Goal: Information Seeking & Learning: Learn about a topic

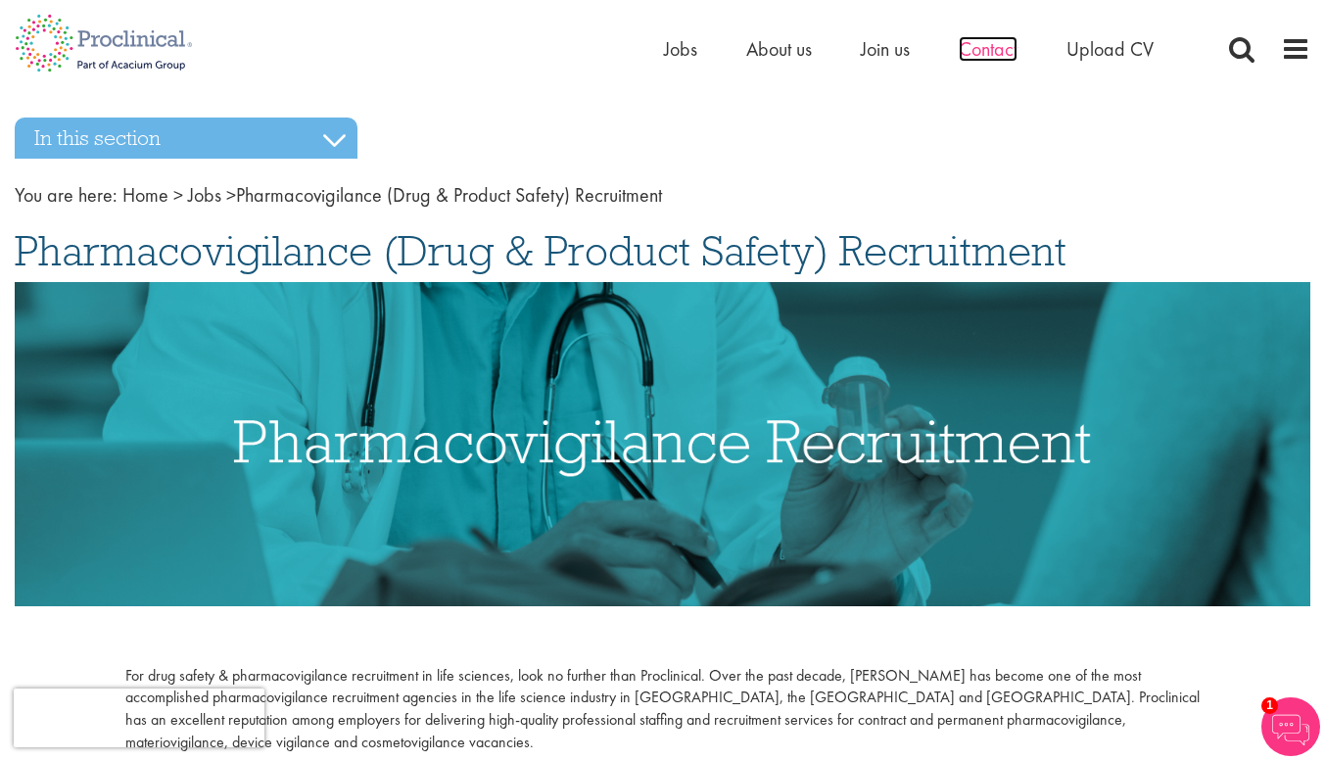
click at [985, 49] on span "Contact" at bounding box center [988, 48] width 59 height 25
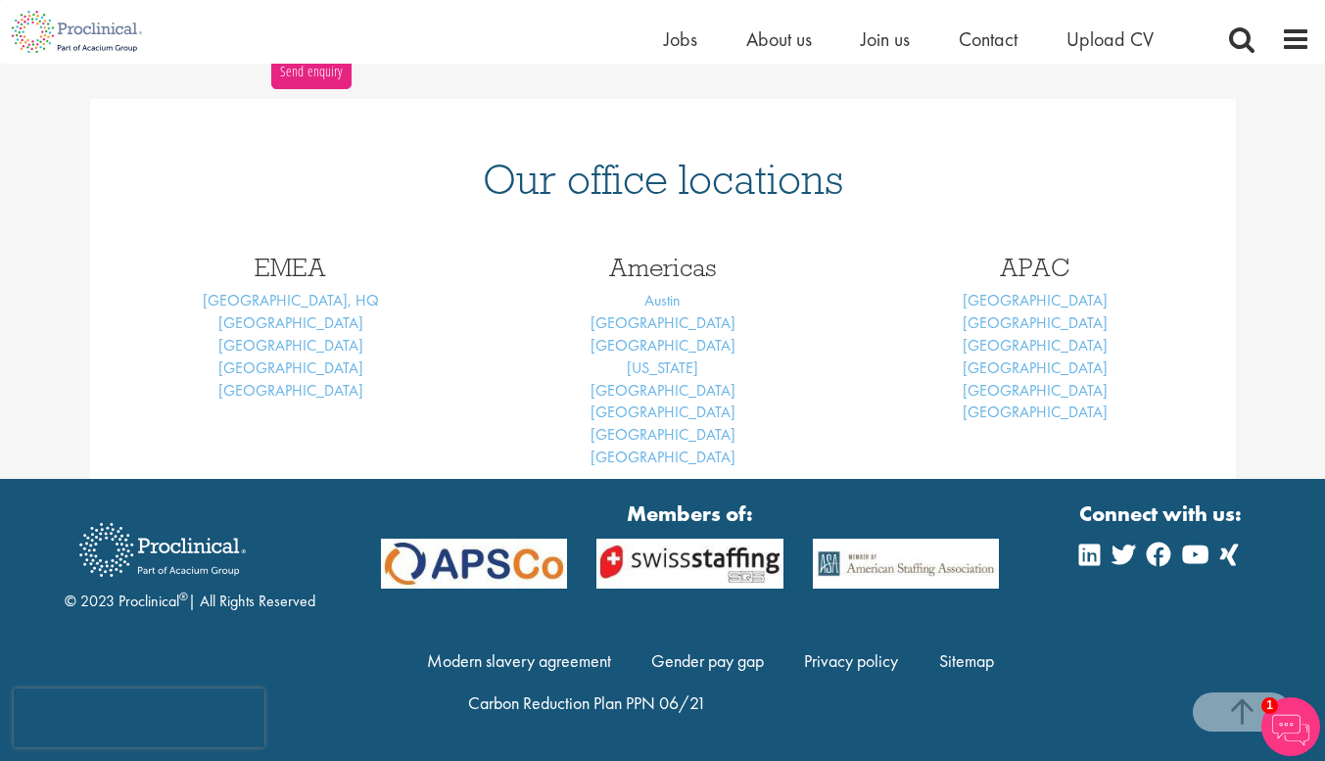
scroll to position [750, 0]
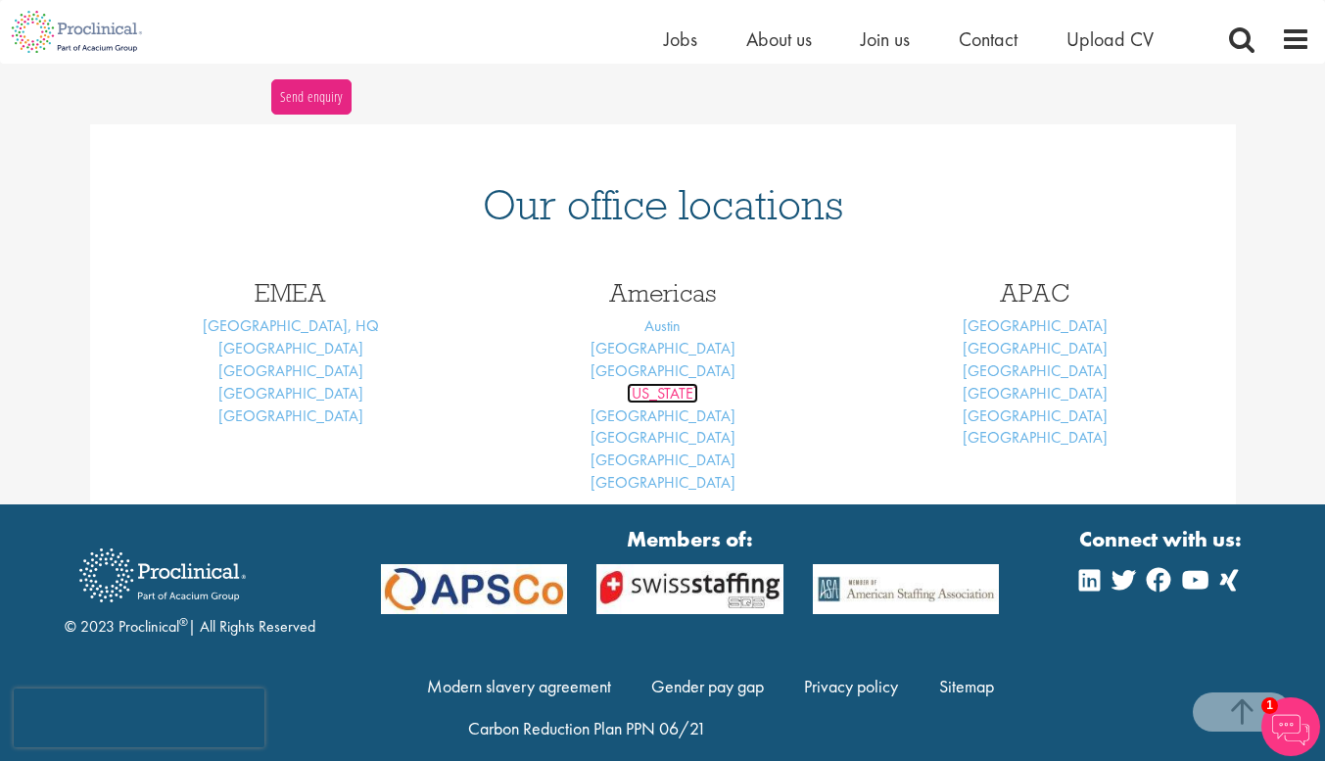
click at [654, 389] on link "New York" at bounding box center [662, 393] width 71 height 21
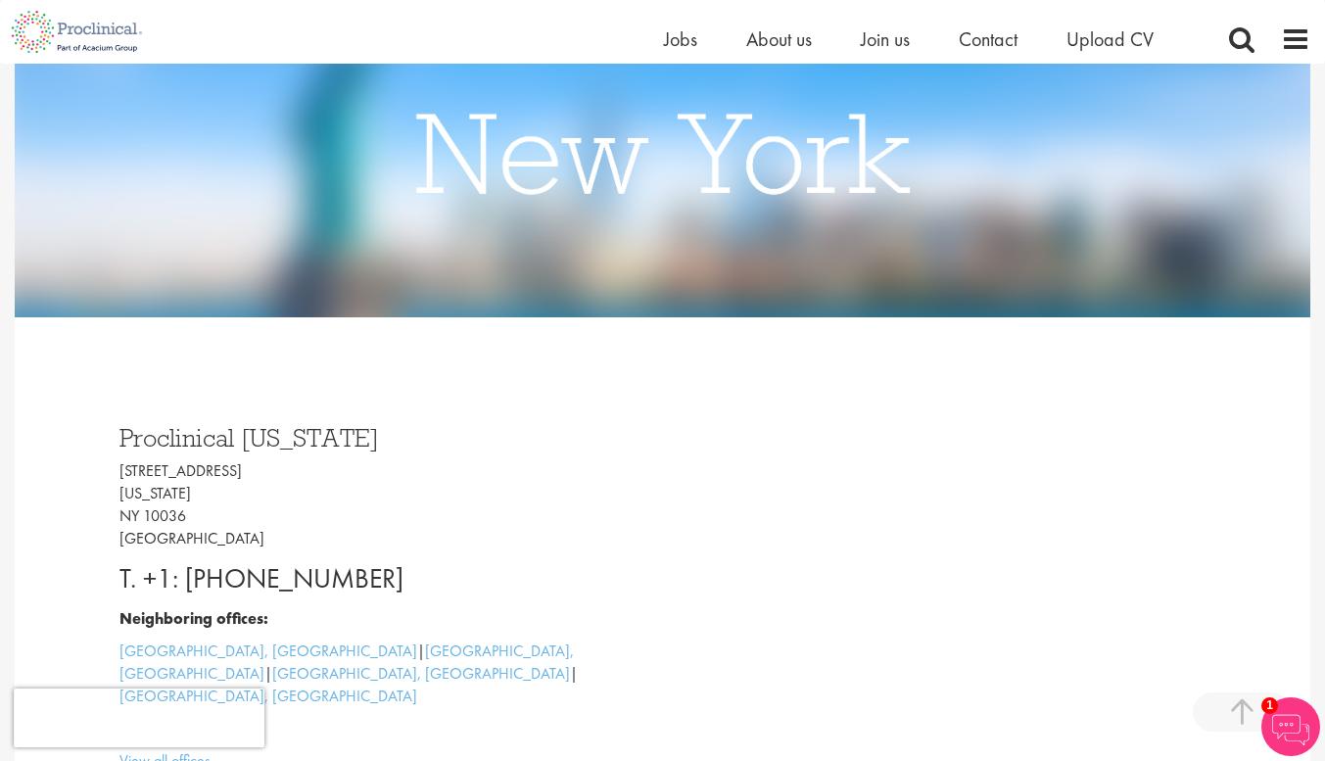
scroll to position [469, 0]
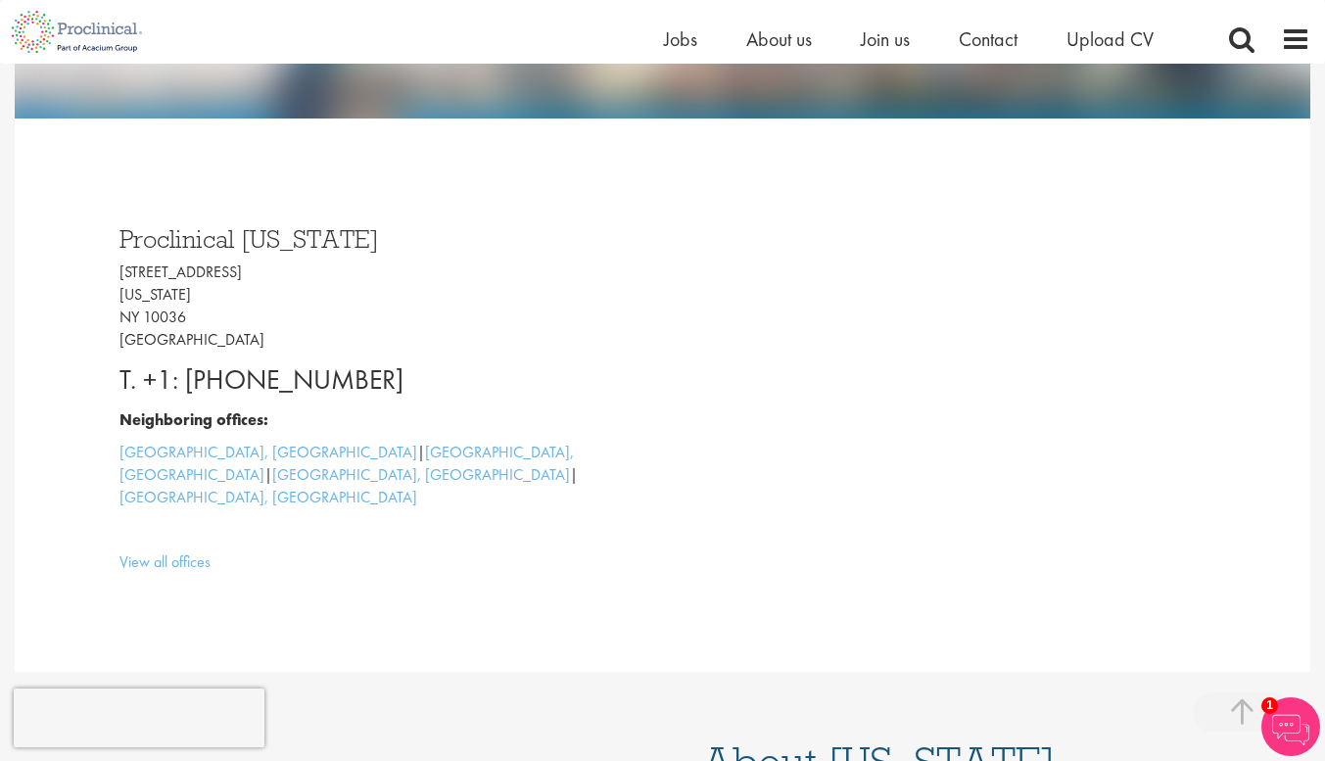
click at [353, 378] on p "T. +1: 646-851-0869" at bounding box center [383, 379] width 529 height 39
click at [247, 397] on p "T. +1: 646-851-0869" at bounding box center [383, 379] width 529 height 39
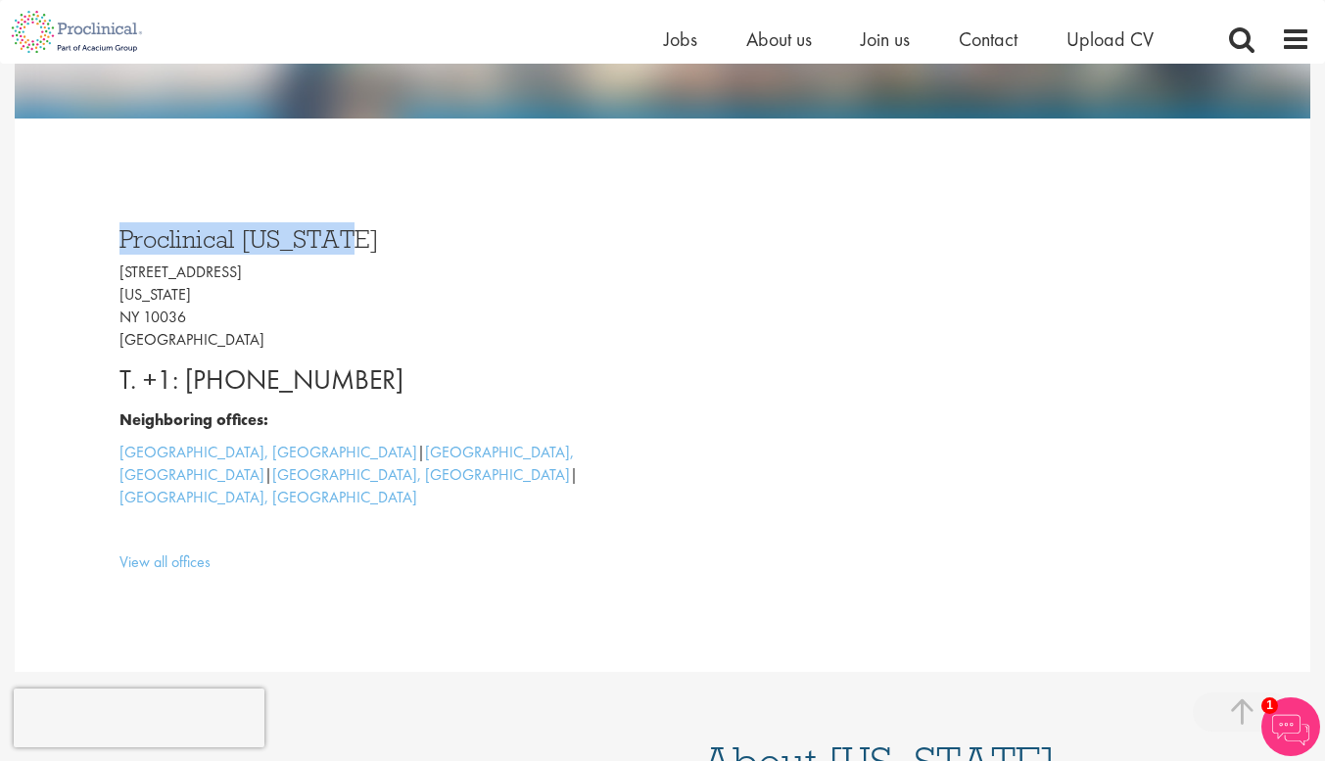
drag, startPoint x: 113, startPoint y: 232, endPoint x: 365, endPoint y: 245, distance: 253.0
click at [365, 245] on div "Proclinical New York 45 W 45th Street New York NY 10036 USA T. +1: 646-851-0869…" at bounding box center [384, 395] width 558 height 377
copy h3 "Proclinical New York"
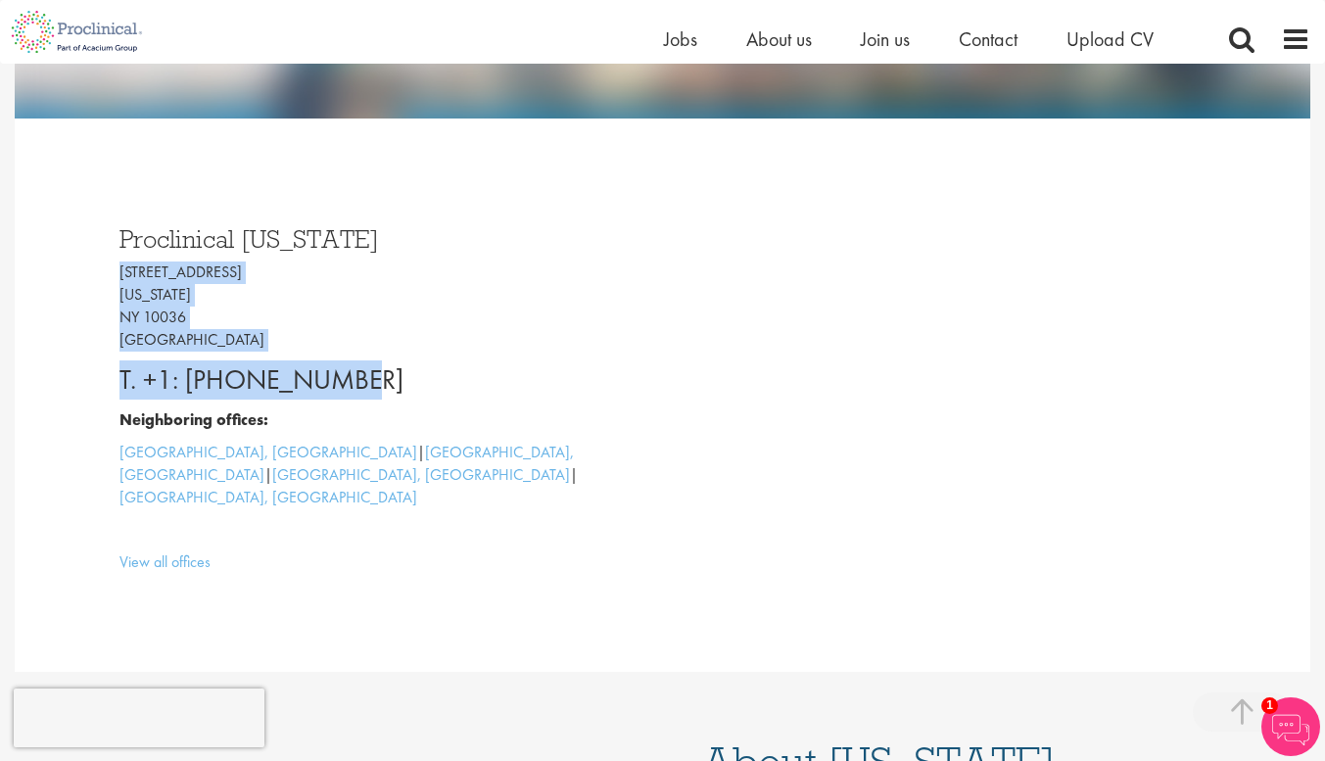
drag, startPoint x: 115, startPoint y: 266, endPoint x: 354, endPoint y: 367, distance: 259.4
click at [354, 367] on div "Proclinical New York 45 W 45th Street New York NY 10036 USA T. +1: 646-851-0869…" at bounding box center [384, 395] width 558 height 377
copy div "45 W 45th Street New York NY 10036 USA T. +1: 646-851-0869"
click at [451, 362] on p "T. +1: 646-851-0869" at bounding box center [383, 379] width 529 height 39
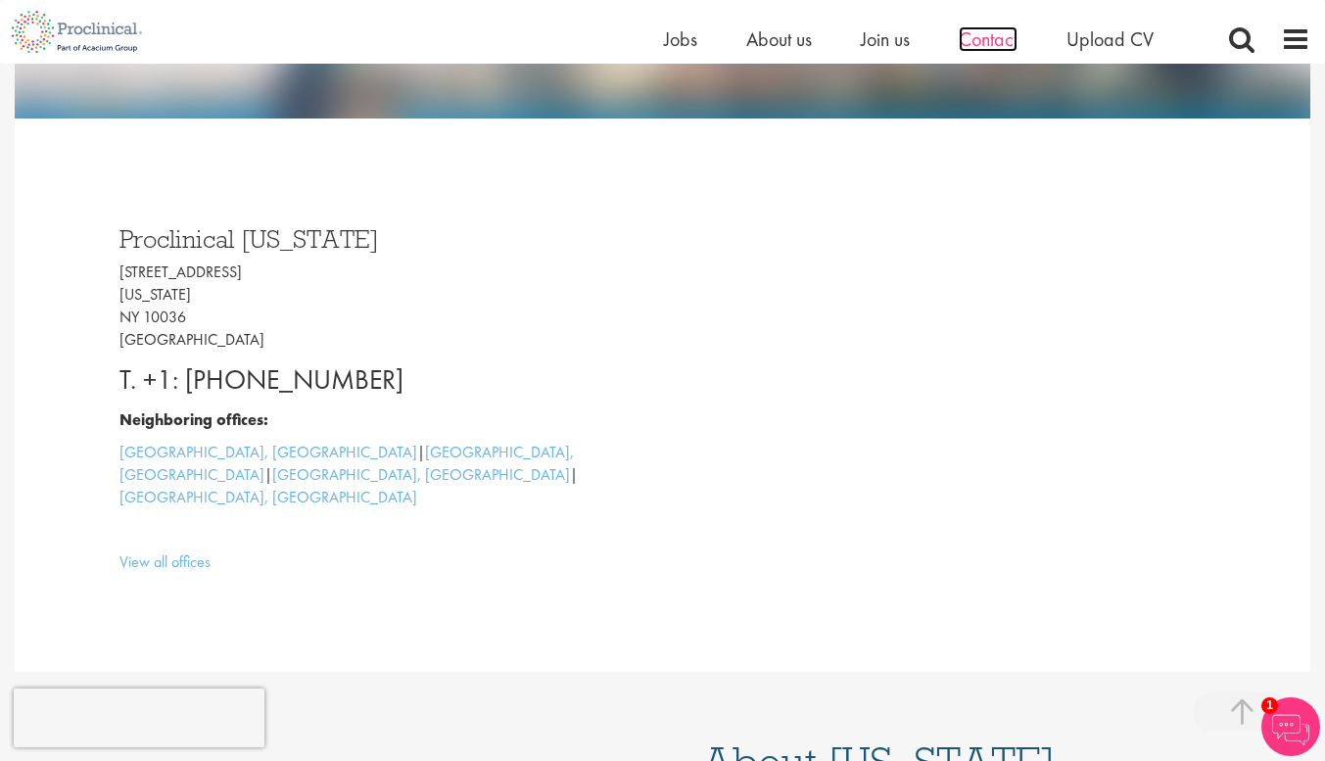
click at [980, 46] on span "Contact" at bounding box center [988, 38] width 59 height 25
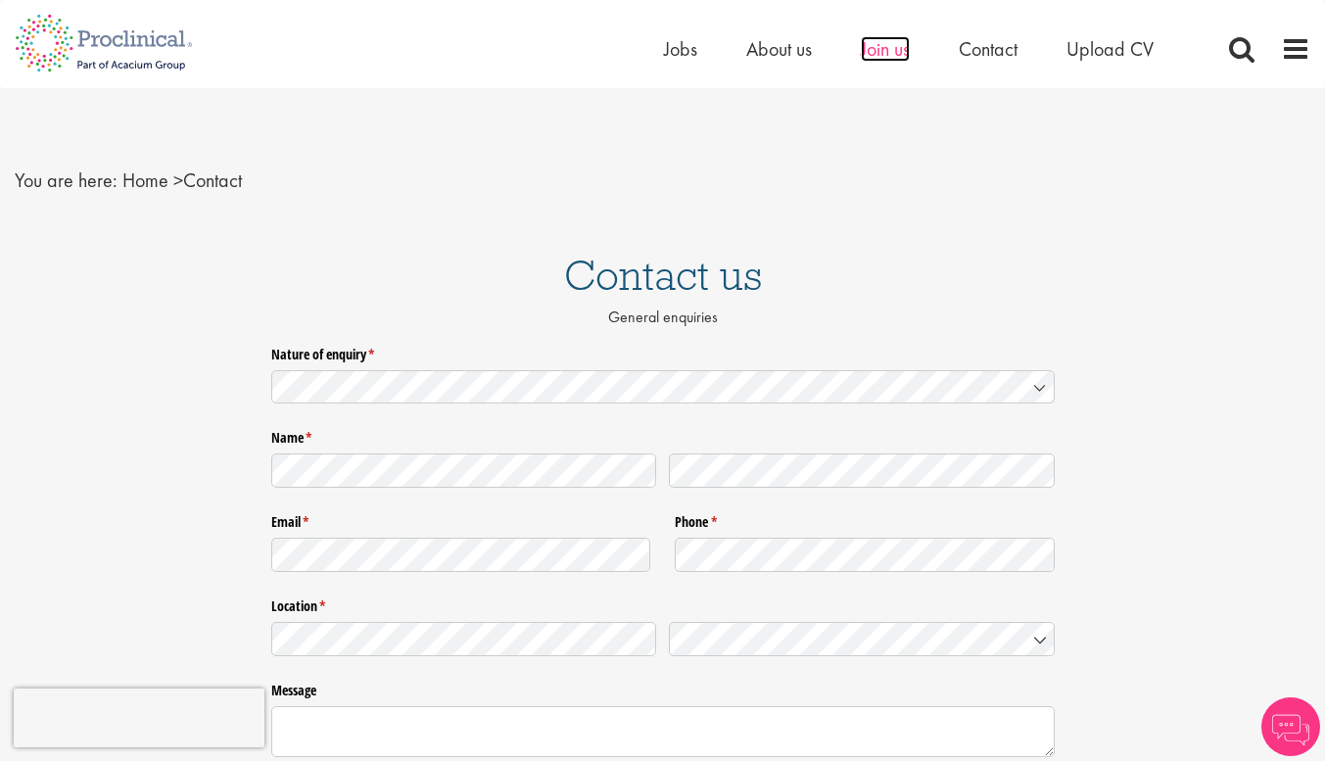
click at [900, 44] on span "Join us" at bounding box center [885, 48] width 49 height 25
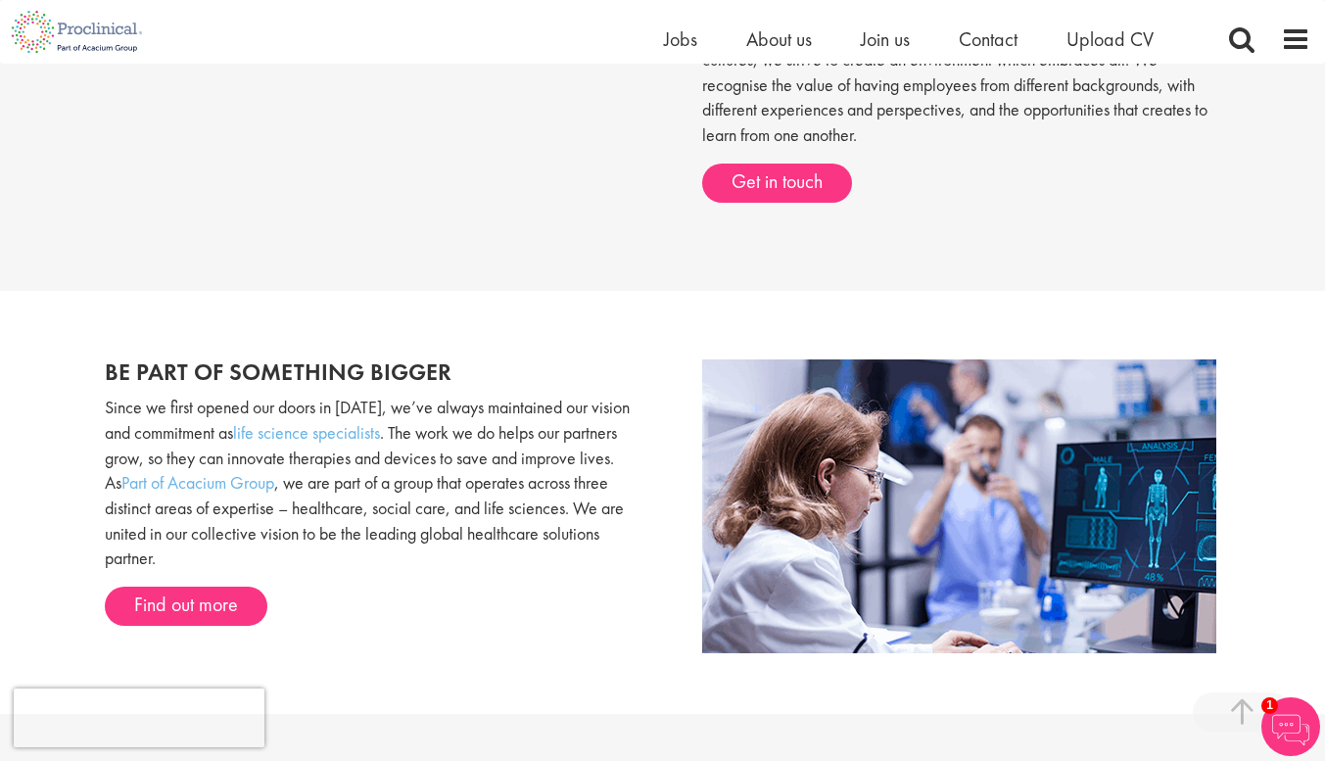
scroll to position [910, 0]
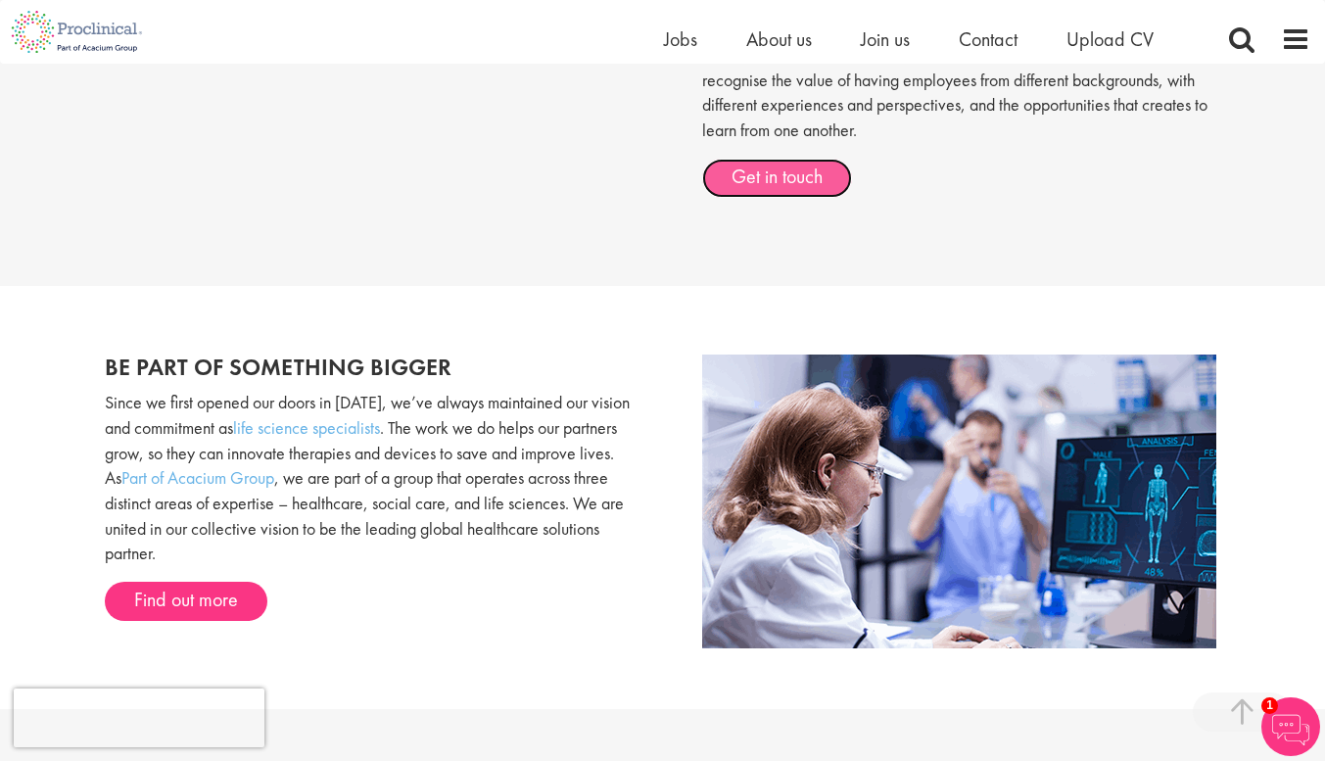
click at [754, 174] on link "Get in touch" at bounding box center [777, 178] width 150 height 39
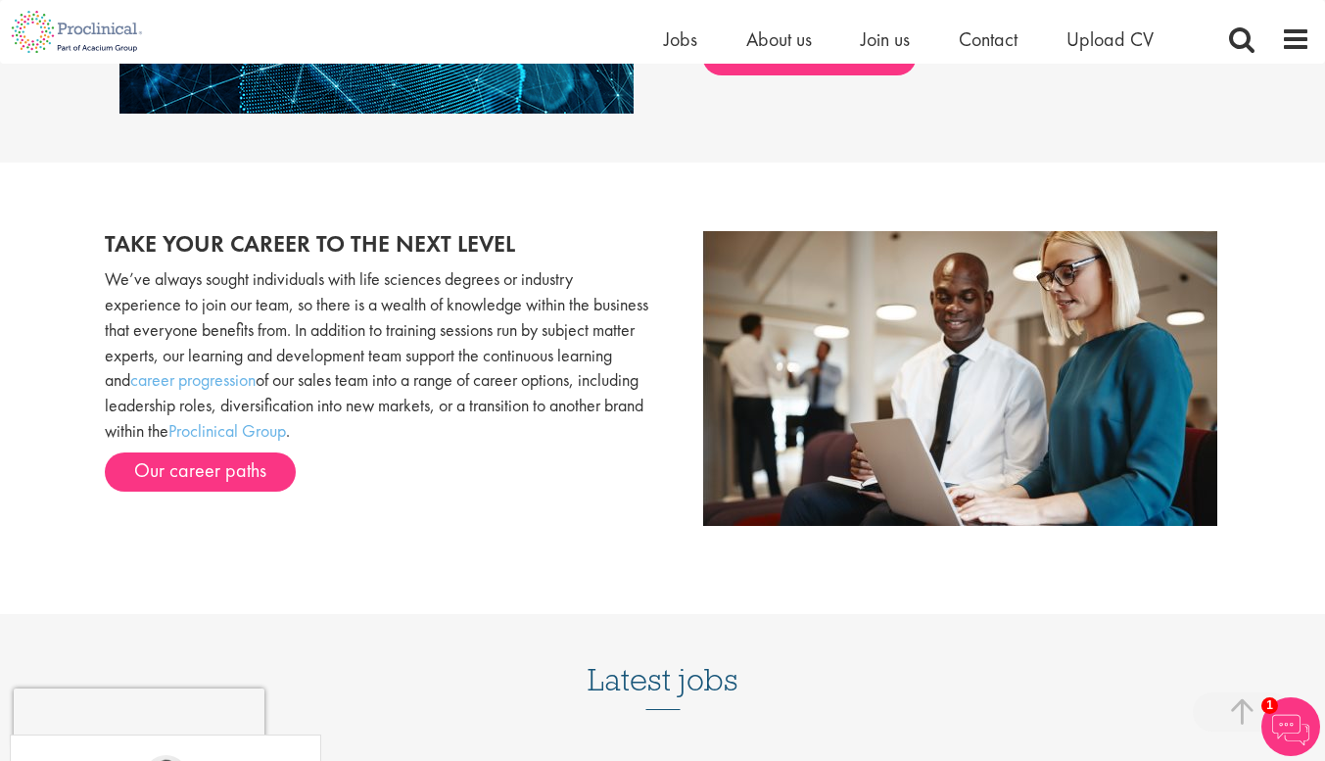
scroll to position [1870, 0]
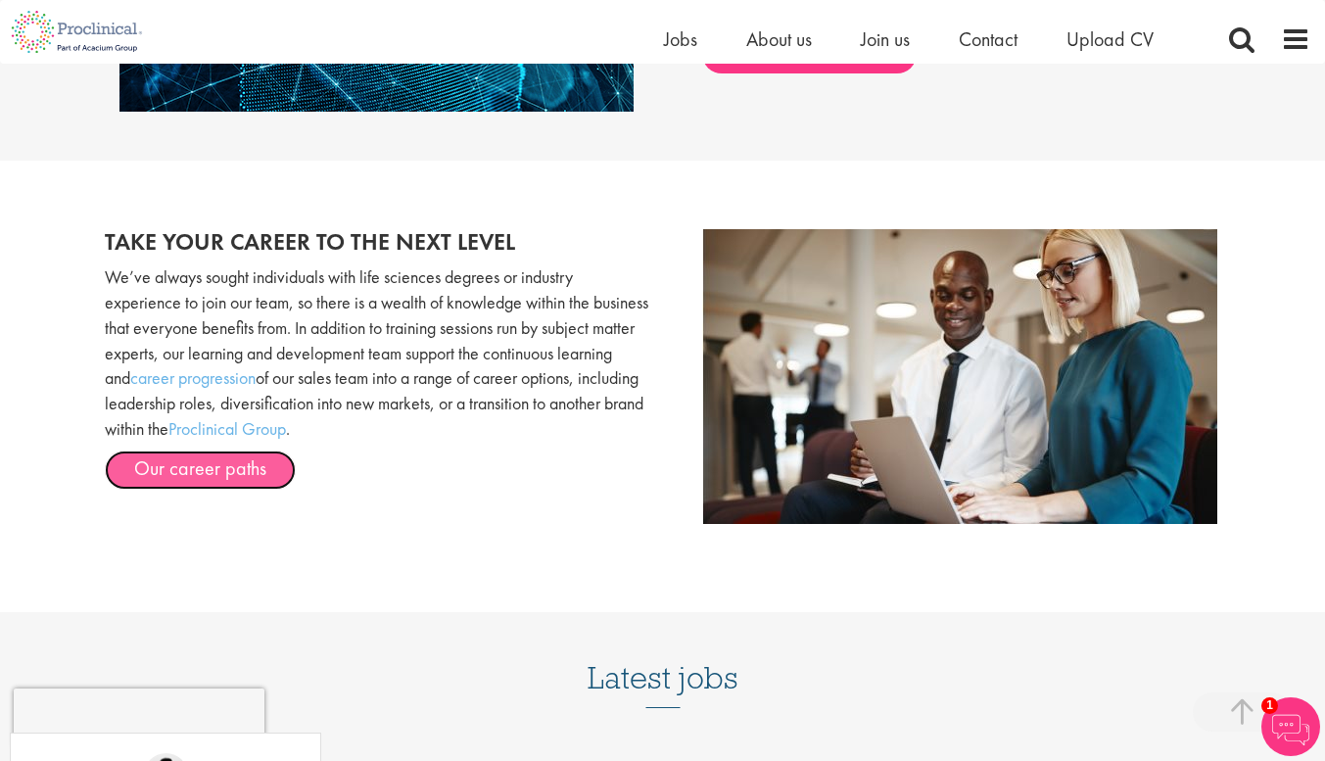
click at [193, 457] on link "Our career paths" at bounding box center [200, 470] width 191 height 39
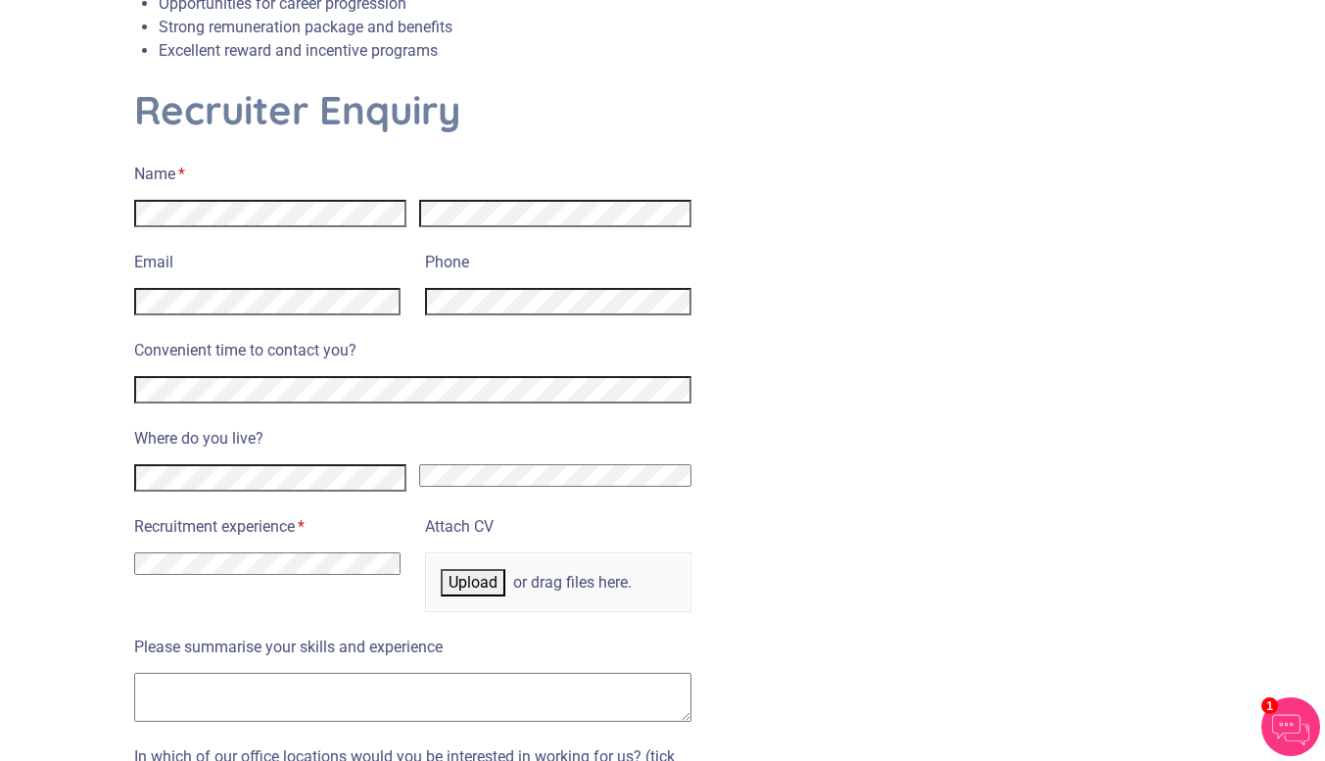
scroll to position [763, 0]
click at [273, 457] on div at bounding box center [270, 474] width 273 height 34
click at [453, 463] on select "[GEOGRAPHIC_DATA] [GEOGRAPHIC_DATA] [GEOGRAPHIC_DATA] [US_STATE] [GEOGRAPHIC_DA…" at bounding box center [555, 474] width 273 height 23
select select "[GEOGRAPHIC_DATA]"
click at [419, 463] on select "[GEOGRAPHIC_DATA] [GEOGRAPHIC_DATA] [GEOGRAPHIC_DATA] [US_STATE] [GEOGRAPHIC_DA…" at bounding box center [555, 474] width 273 height 23
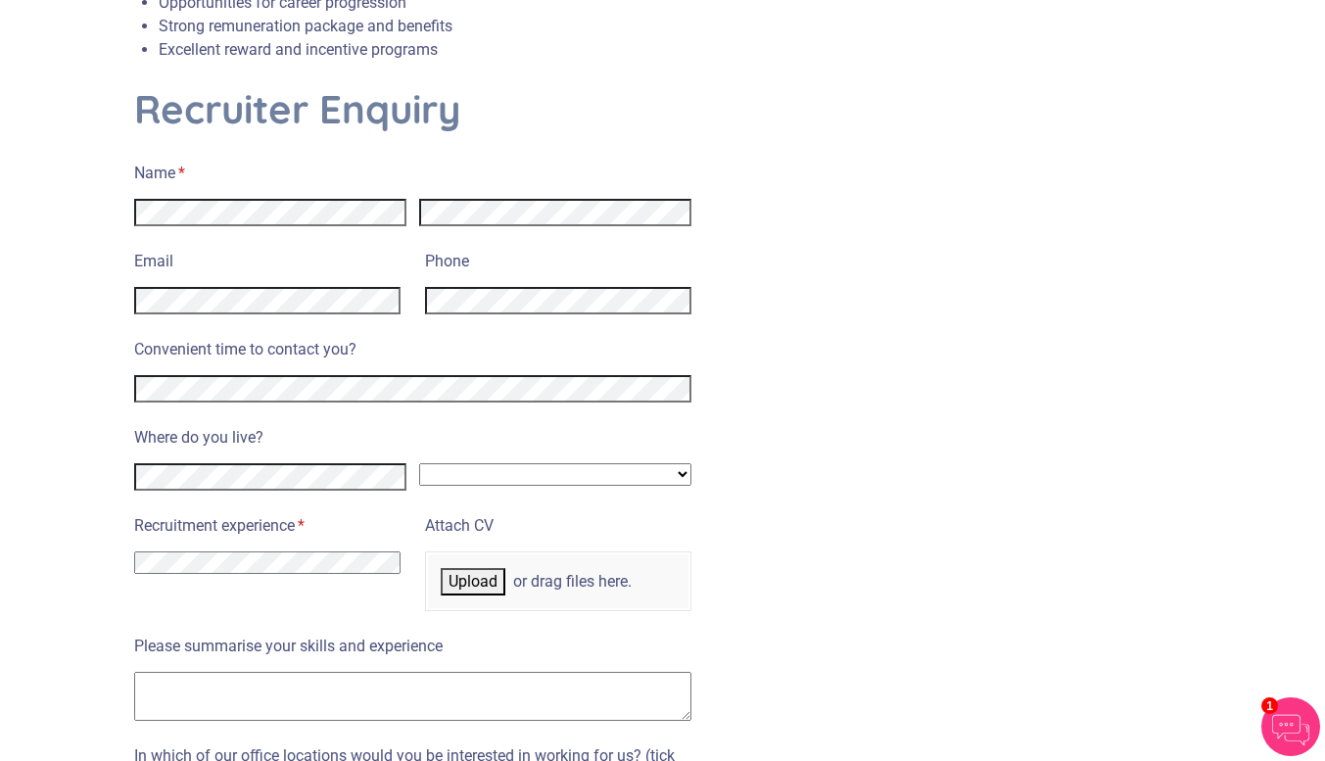
click at [300, 551] on select "I have no previous experience working in recruitment I have recruitment experie…" at bounding box center [267, 562] width 266 height 23
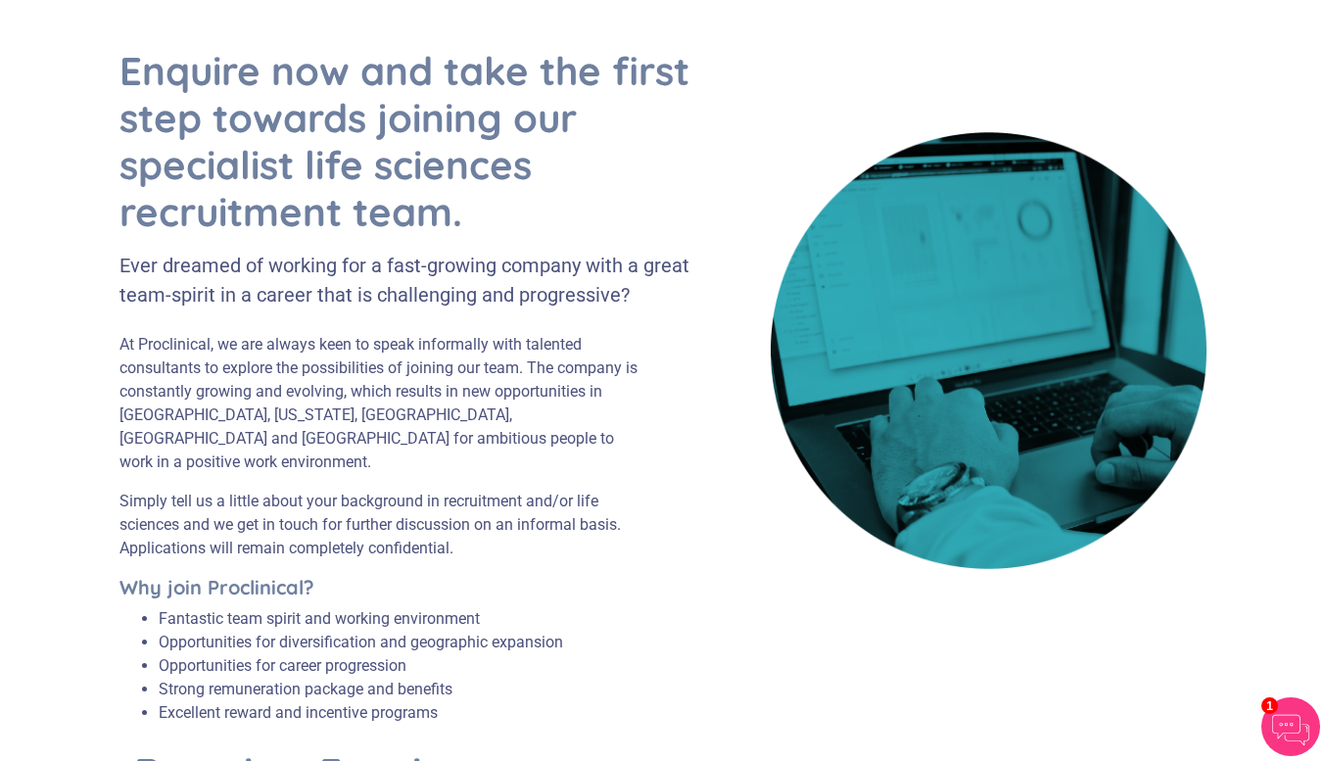
scroll to position [0, 0]
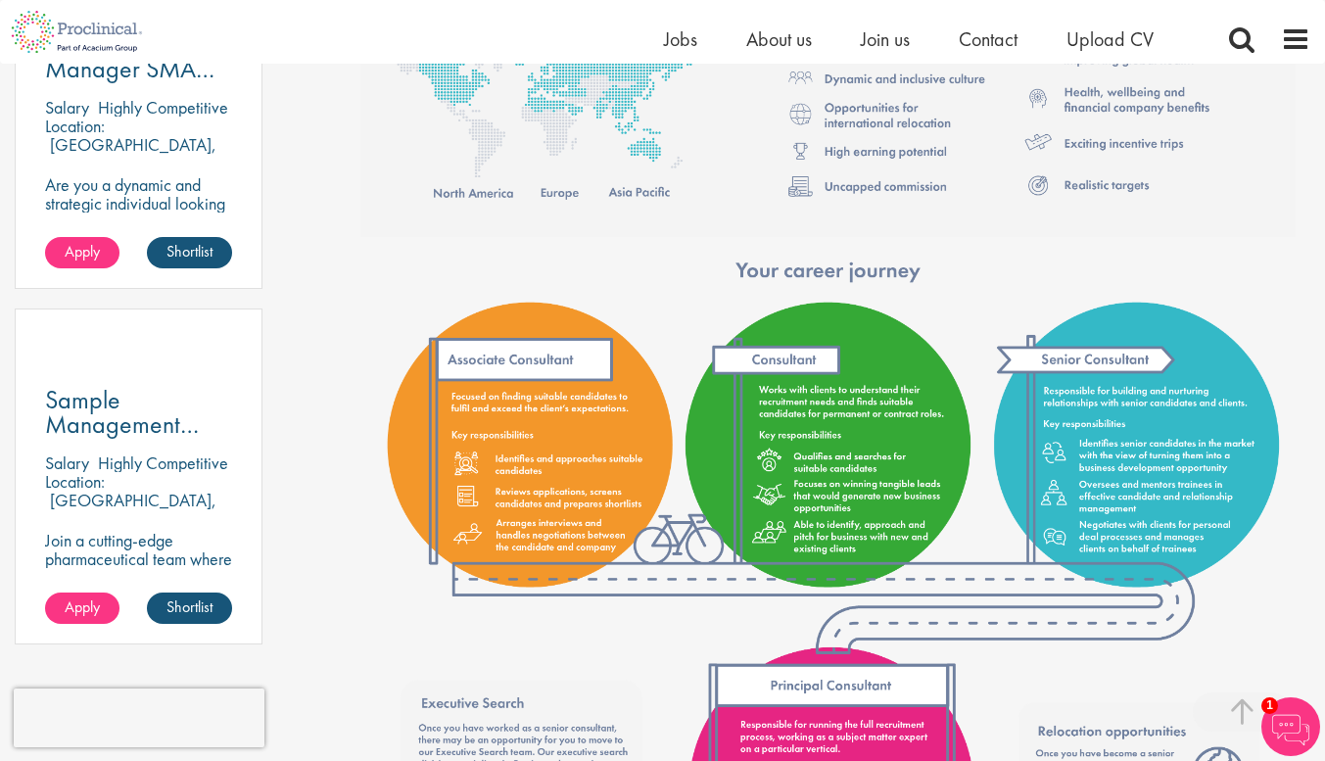
scroll to position [1231, 0]
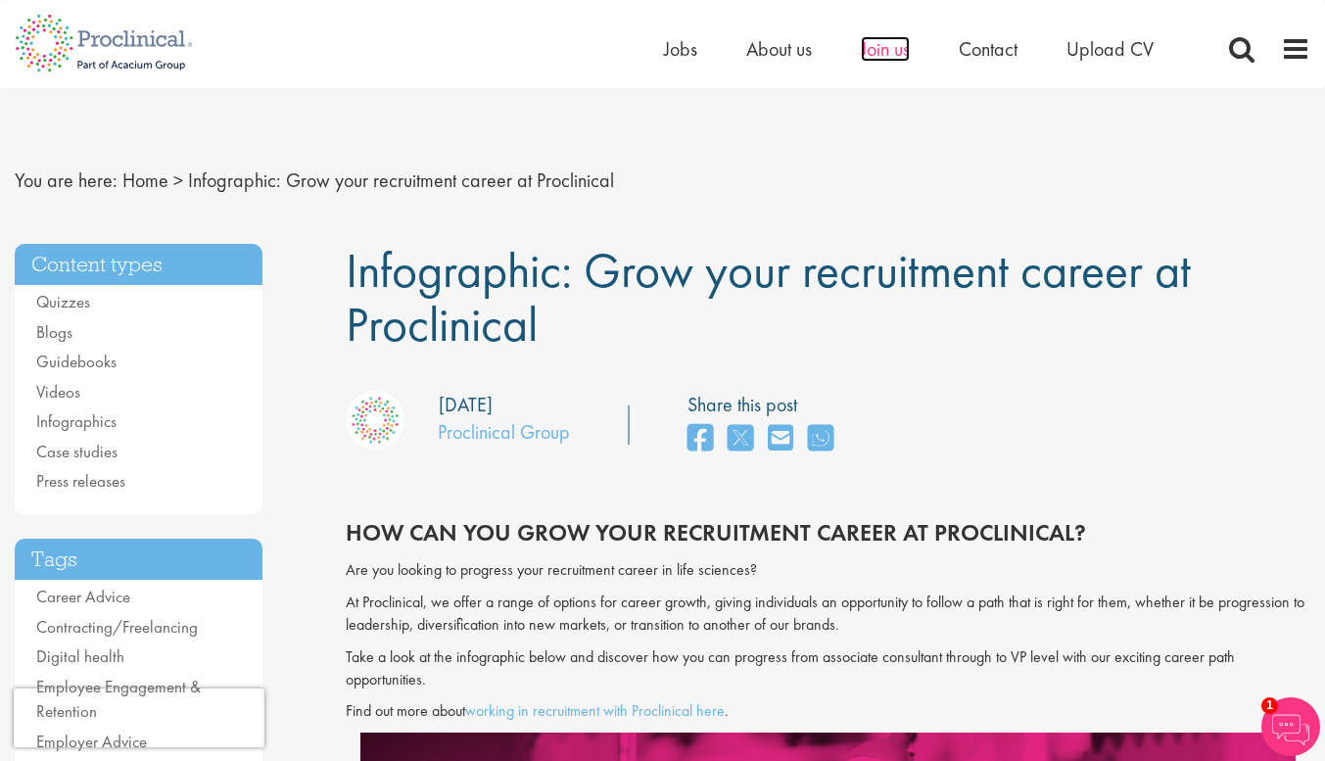
click at [905, 47] on span "Join us" at bounding box center [885, 48] width 49 height 25
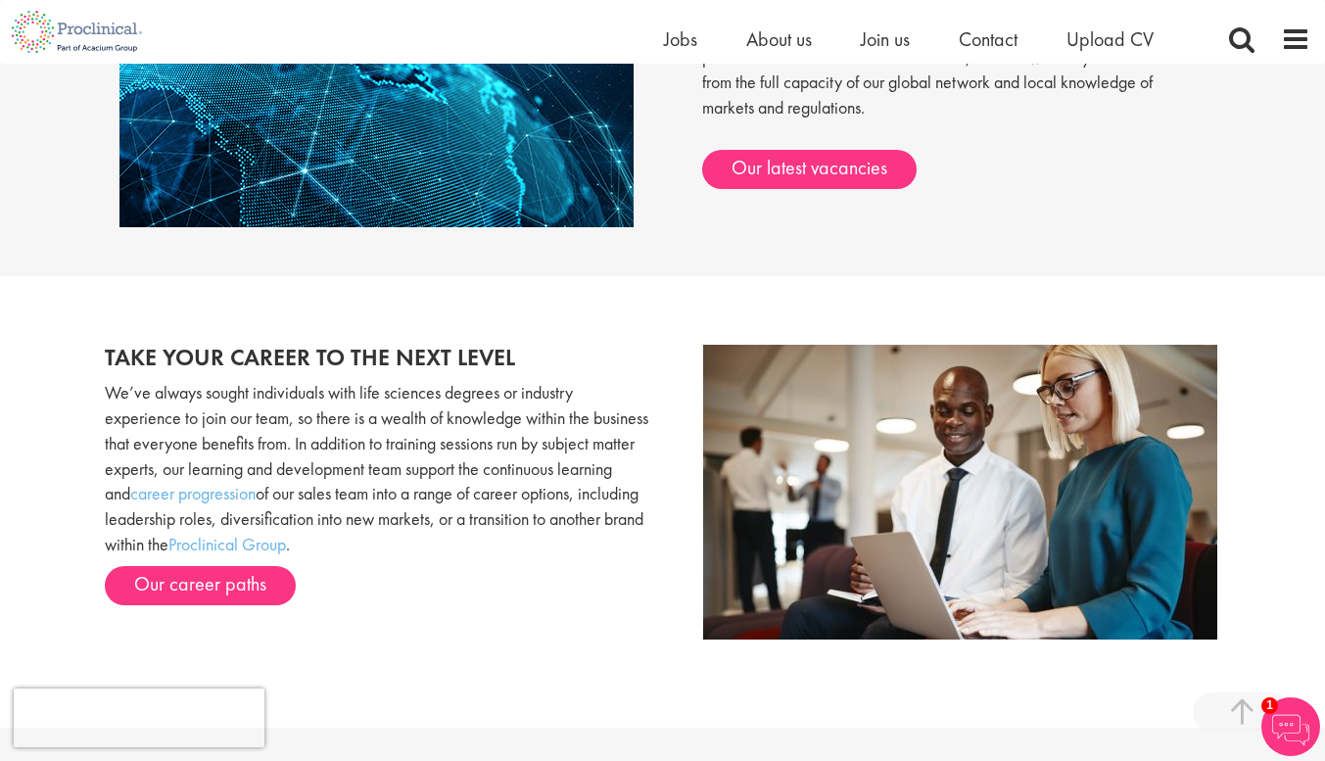
scroll to position [1699, 0]
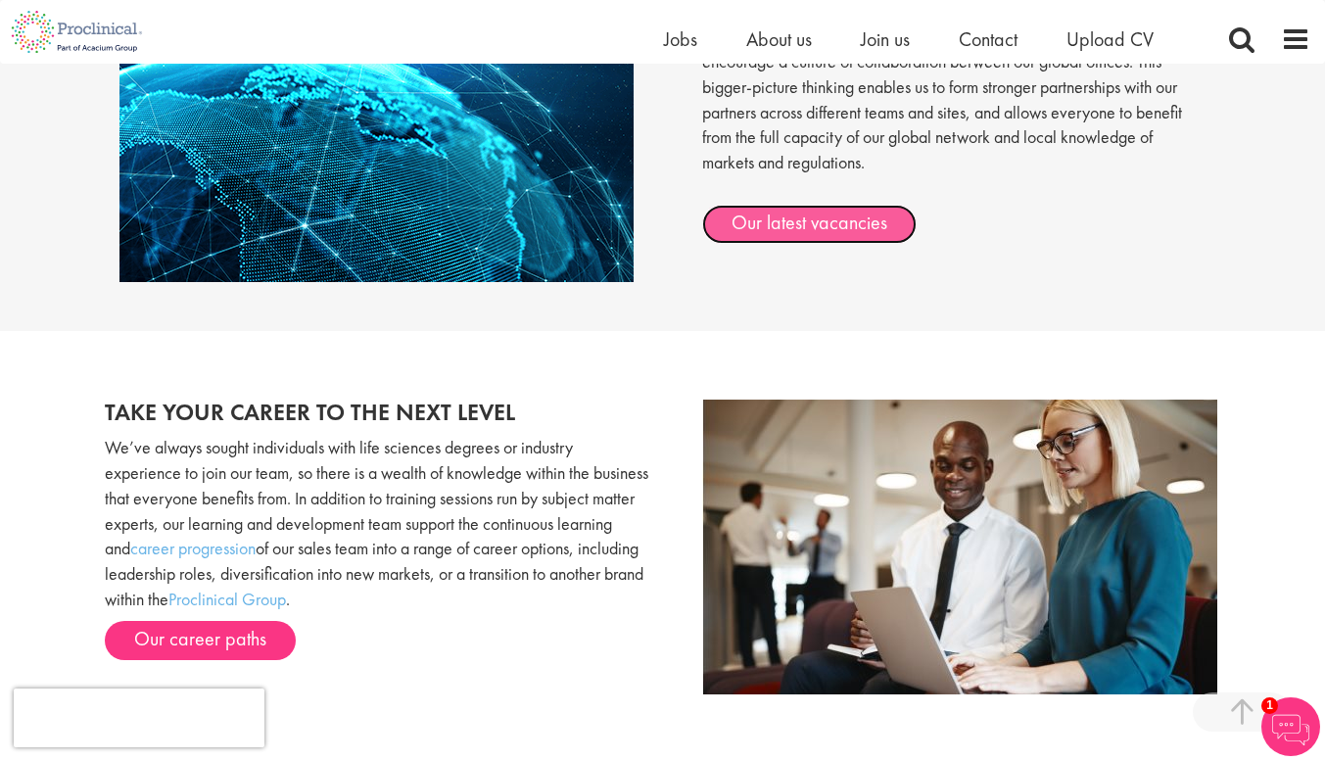
click at [787, 227] on link "Our latest vacancies" at bounding box center [809, 224] width 214 height 39
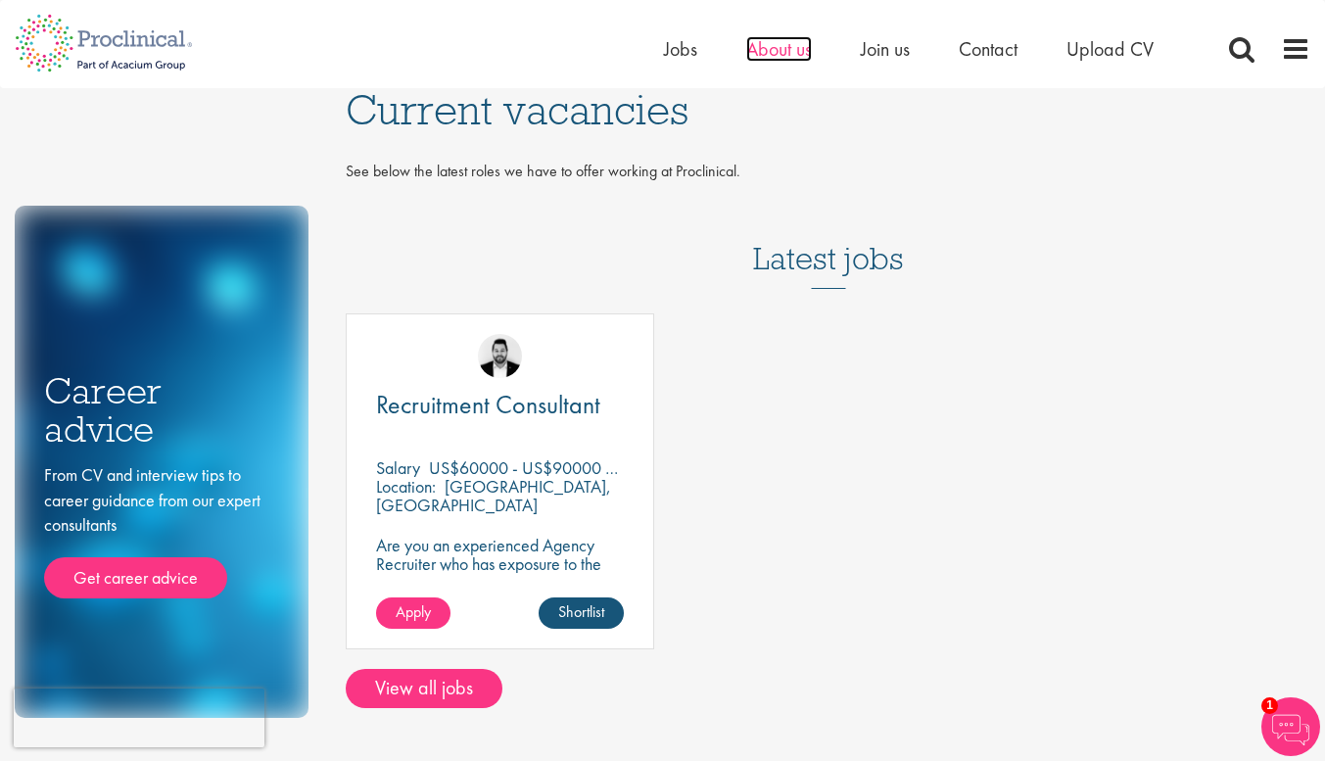
click at [753, 49] on span "About us" at bounding box center [779, 48] width 66 height 25
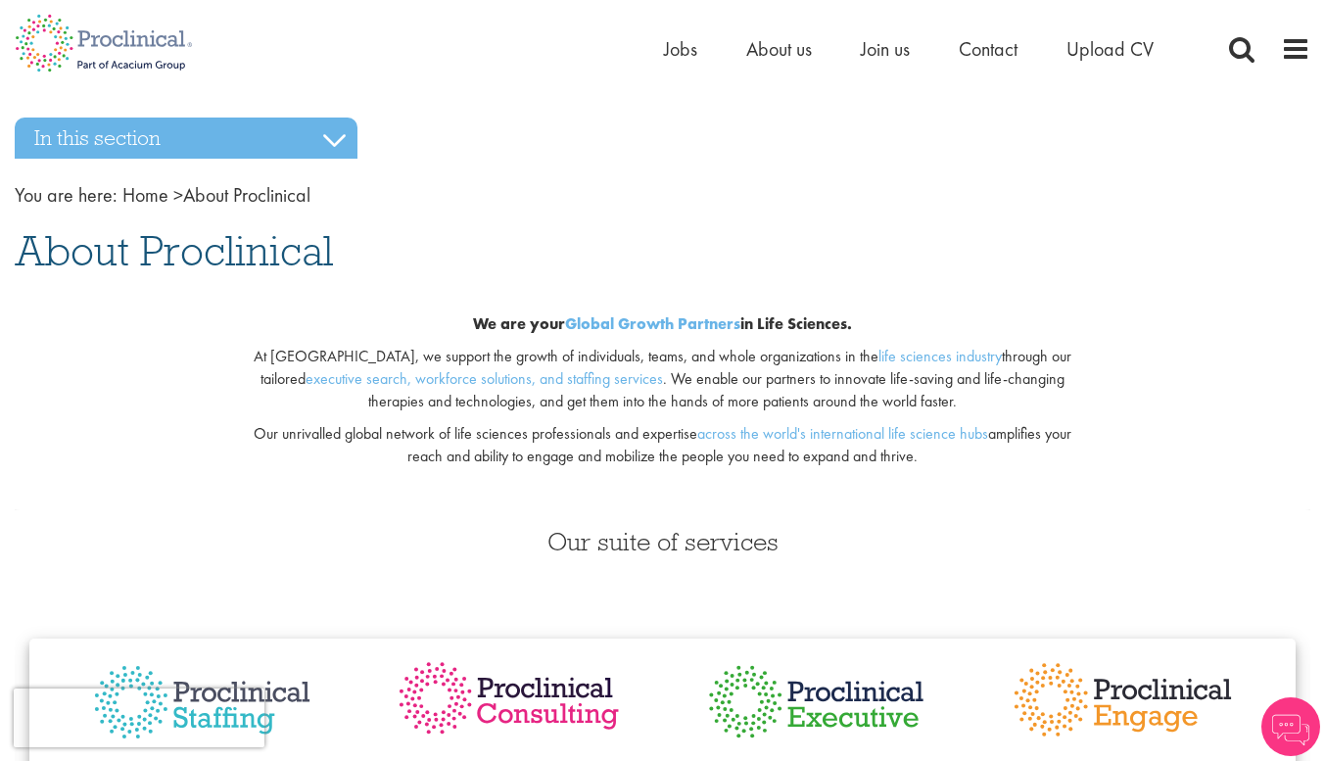
scroll to position [230, 0]
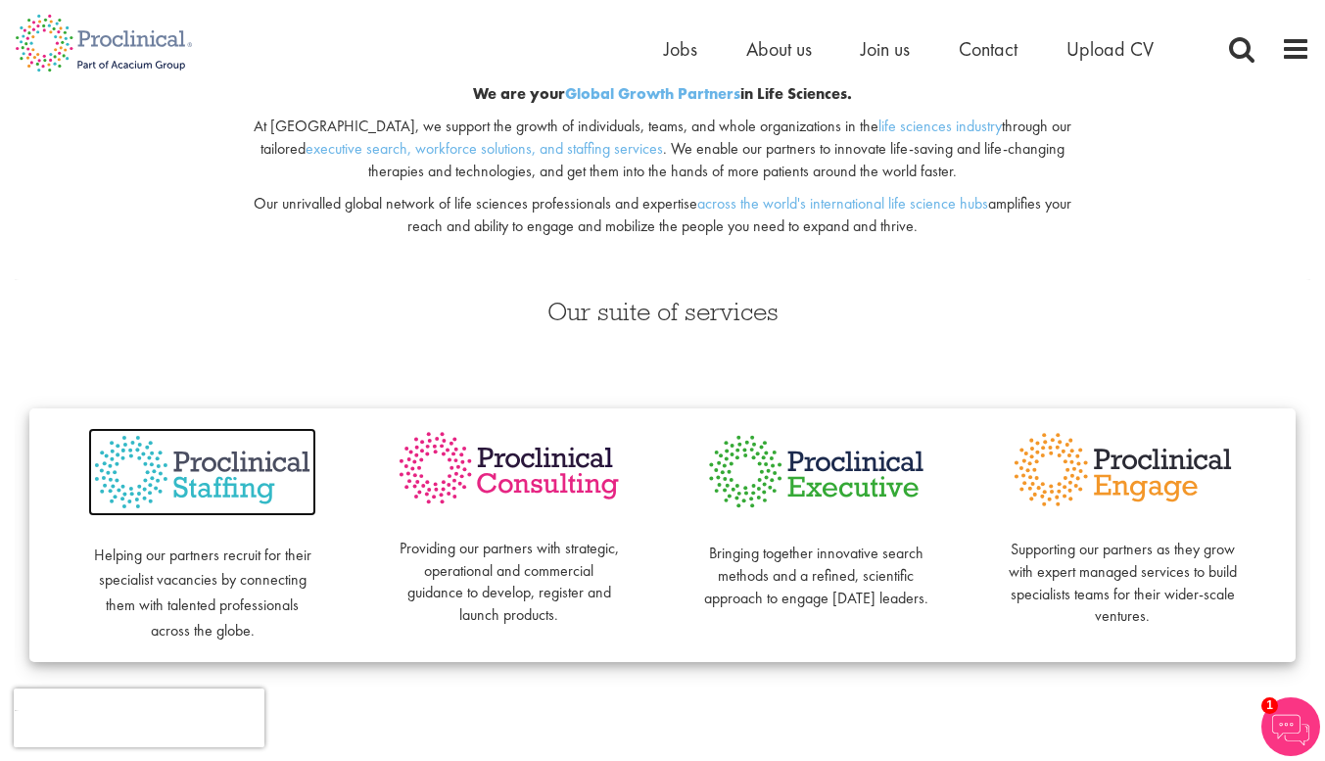
click at [221, 477] on img at bounding box center [202, 472] width 228 height 88
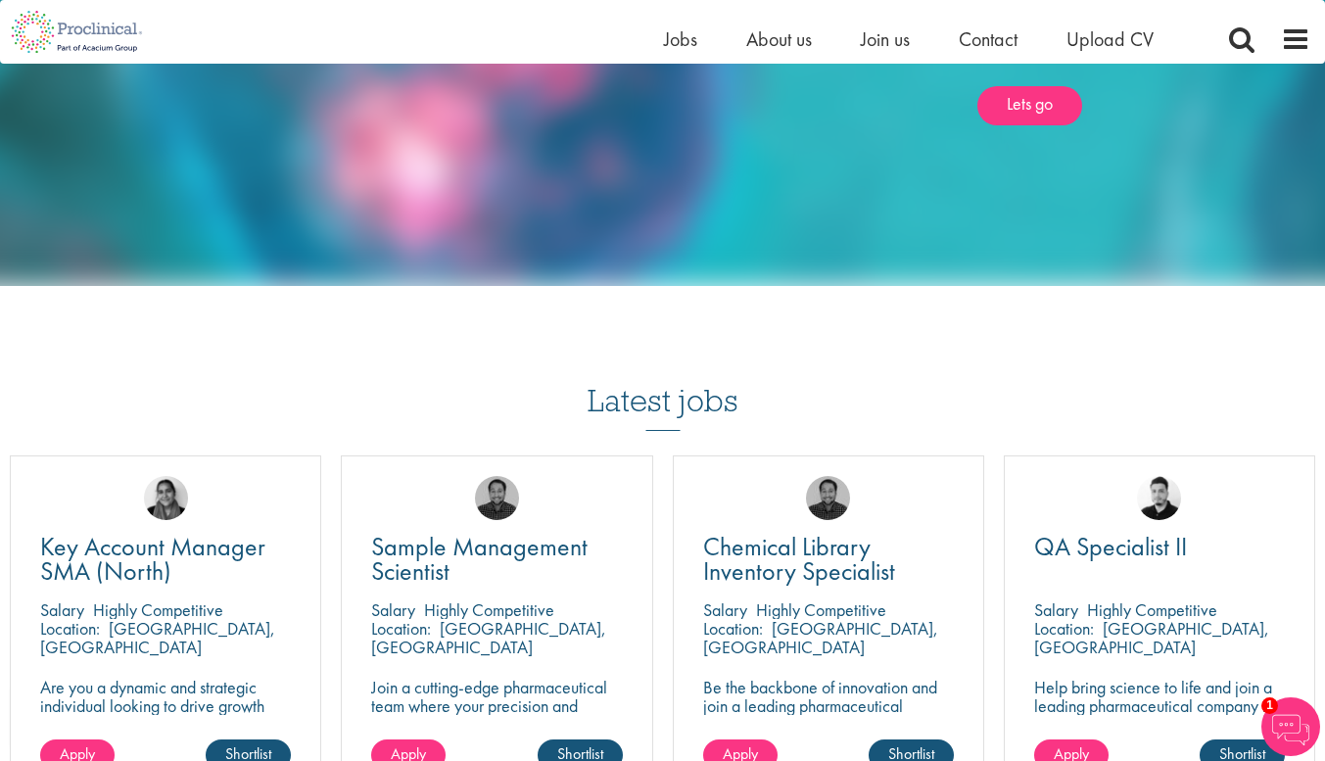
scroll to position [1922, 0]
